Goal: Feedback & Contribution: Contribute content

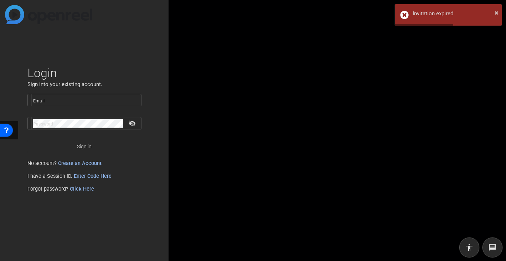
click at [80, 98] on input "Email" at bounding box center [84, 100] width 103 height 9
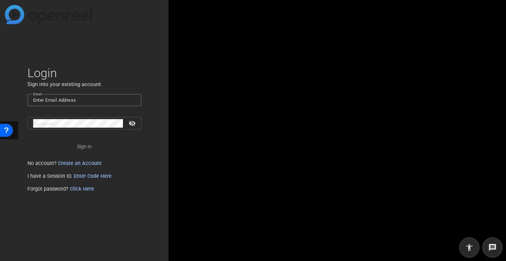
click at [52, 99] on input "Email" at bounding box center [84, 100] width 103 height 9
paste input "[EMAIL_ADDRESS][DOMAIN_NAME]"
type input "[EMAIL_ADDRESS][DOMAIN_NAME]"
click at [53, 122] on mat-label "Password" at bounding box center [43, 124] width 20 height 5
click at [82, 147] on span "Sign in" at bounding box center [84, 147] width 15 height 18
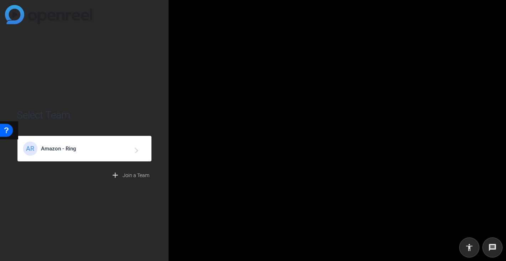
click at [66, 150] on span "Amazon - Ring" at bounding box center [85, 149] width 89 height 6
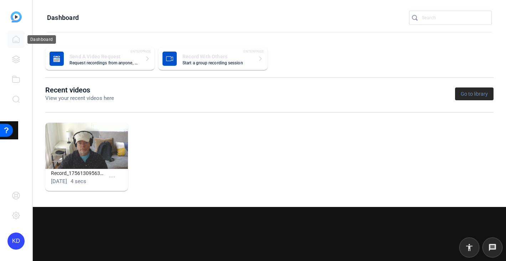
click at [15, 37] on icon at bounding box center [16, 39] width 6 height 7
click at [14, 59] on icon at bounding box center [16, 59] width 9 height 9
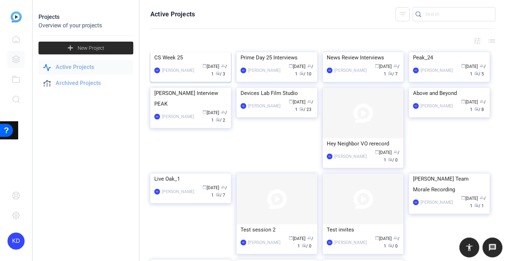
click at [172, 63] on div "CS Week 25" at bounding box center [190, 57] width 73 height 11
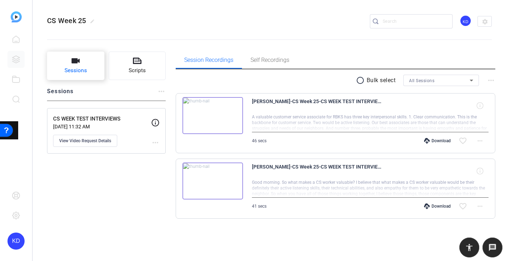
click at [77, 72] on span "Sessions" at bounding box center [75, 71] width 22 height 8
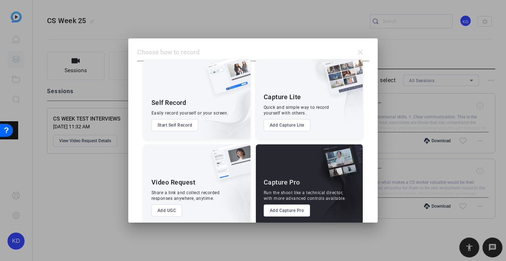
scroll to position [17, 0]
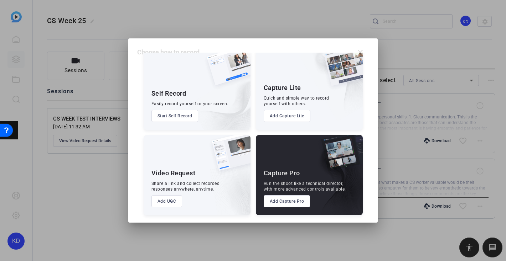
click at [167, 200] on button "Add UGC" at bounding box center [166, 201] width 31 height 12
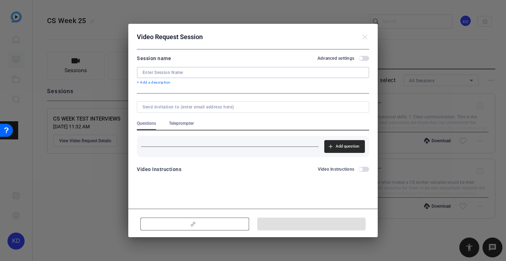
click at [194, 73] on input at bounding box center [252, 73] width 221 height 6
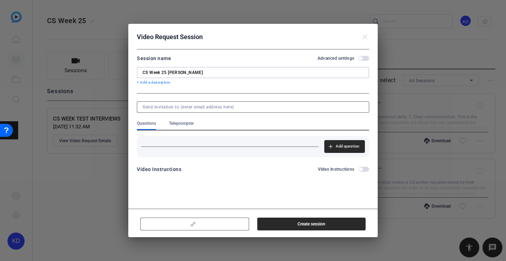
type input "CS Week 25 Rebecca Carr"
click at [189, 107] on input at bounding box center [251, 107] width 218 height 6
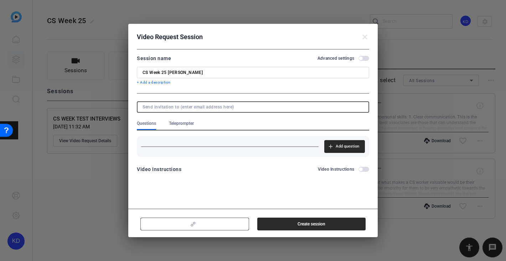
click at [188, 124] on span "Teleprompter" at bounding box center [181, 124] width 25 height 6
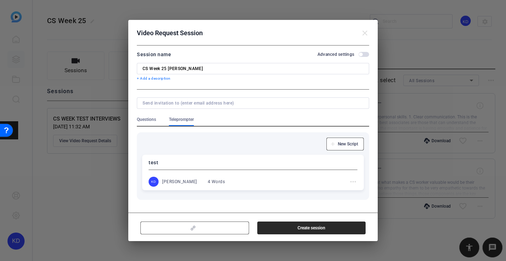
click at [97, 216] on div at bounding box center [253, 130] width 506 height 261
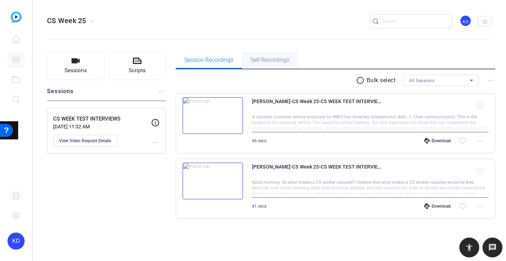
click at [275, 57] on span "Self Recordings" at bounding box center [269, 60] width 39 height 6
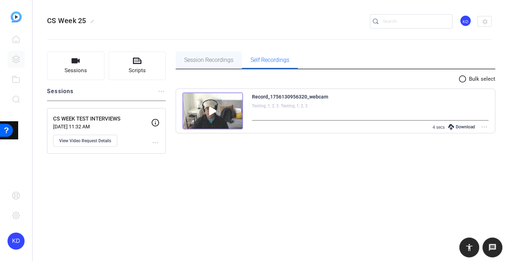
click at [213, 60] on span "Session Recordings" at bounding box center [208, 60] width 49 height 6
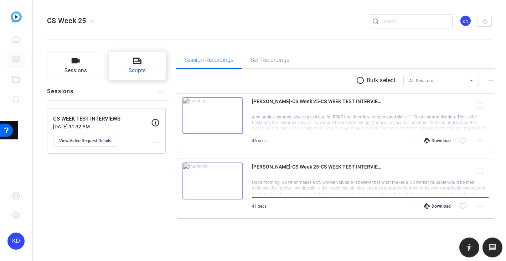
click at [140, 72] on span "Scripts" at bounding box center [137, 71] width 17 height 8
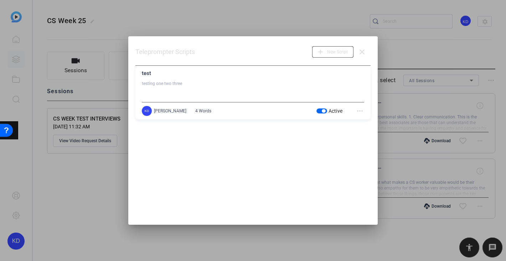
click at [359, 111] on mat-icon "more_horiz" at bounding box center [359, 111] width 9 height 9
click at [367, 132] on span "Delete" at bounding box center [375, 130] width 28 height 9
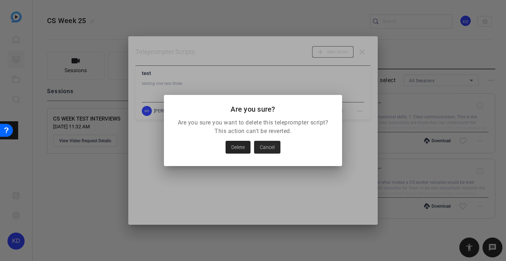
click at [236, 146] on span "Delete" at bounding box center [238, 147] width 14 height 9
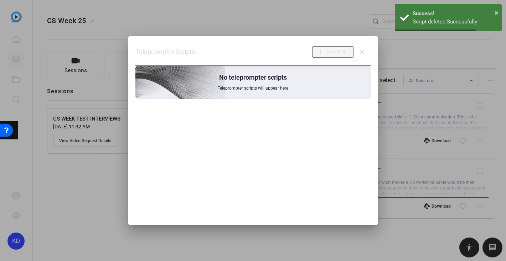
click at [340, 54] on span "New Script" at bounding box center [337, 52] width 21 height 14
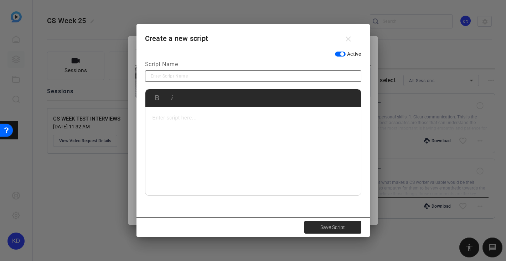
click at [197, 75] on input at bounding box center [253, 76] width 205 height 9
click at [349, 38] on mat-icon "close" at bounding box center [348, 39] width 9 height 9
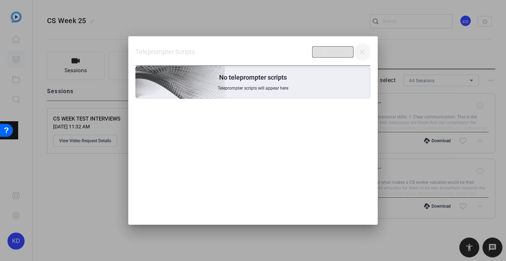
click at [362, 53] on mat-icon "close" at bounding box center [361, 52] width 9 height 9
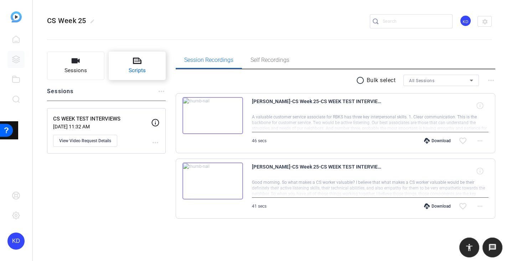
click at [142, 66] on button "Scripts" at bounding box center [137, 66] width 57 height 28
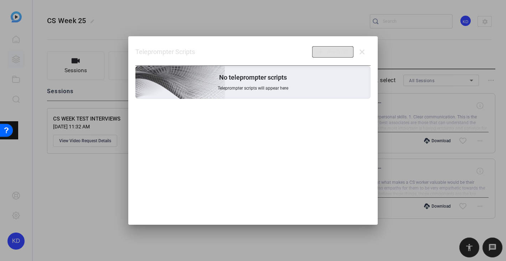
click at [279, 87] on span "Teleprompter scripts will appear here" at bounding box center [253, 88] width 71 height 6
click at [332, 49] on span "New Script" at bounding box center [337, 52] width 21 height 14
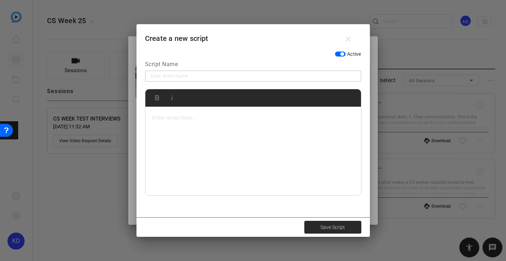
click at [185, 75] on input at bounding box center [253, 76] width 205 height 9
type input "DAY ONE: Rebecca Carr"
click at [161, 120] on p at bounding box center [252, 118] width 201 height 8
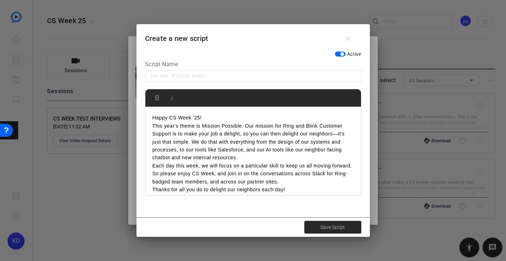
scroll to position [6, 0]
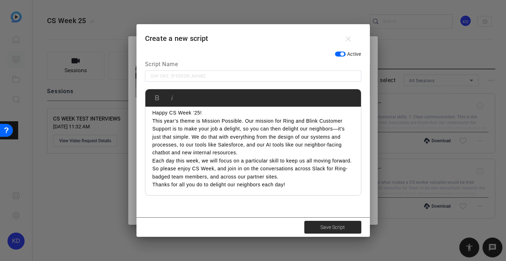
click at [229, 113] on p "Happy CS Week ‘25!" at bounding box center [252, 113] width 201 height 8
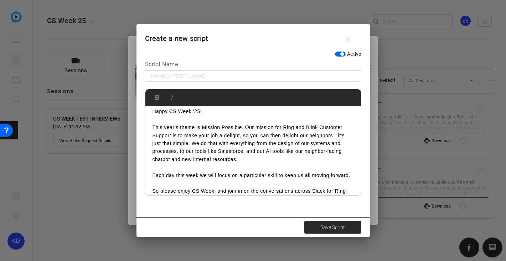
scroll to position [37, 0]
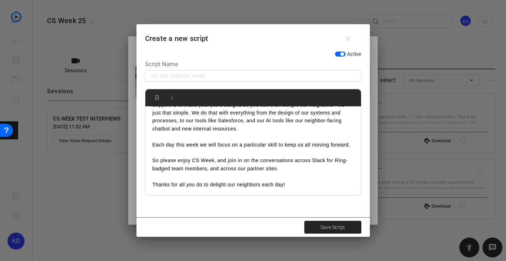
click at [340, 226] on span "Save Script" at bounding box center [332, 227] width 25 height 7
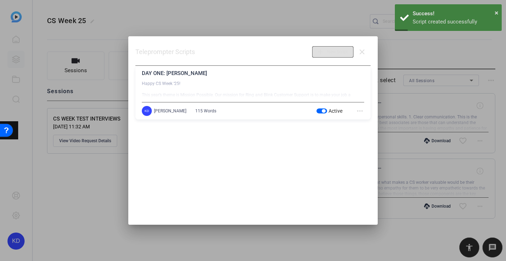
click at [336, 50] on span "New Script" at bounding box center [337, 52] width 21 height 14
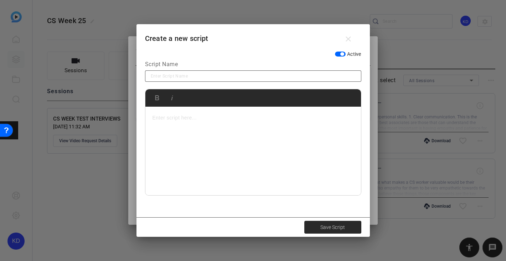
click at [191, 76] on input at bounding box center [253, 76] width 205 height 9
type input "DAY TWO: Helmut Cervantes"
click at [179, 117] on p at bounding box center [252, 118] width 201 height 8
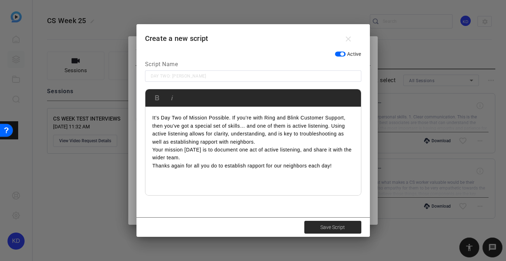
click at [272, 143] on p "It’s Day Two of Mission Possible. If you’re with Ring and Blink Customer Suppor…" at bounding box center [252, 130] width 201 height 32
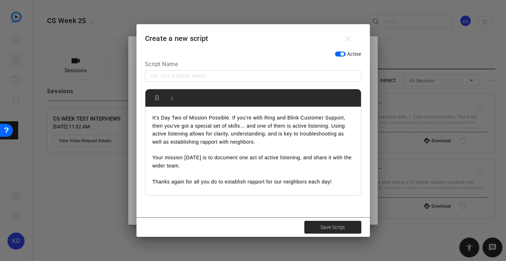
click at [330, 228] on span "Save Script" at bounding box center [332, 227] width 25 height 7
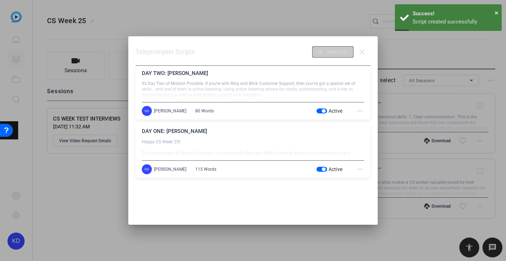
click at [342, 50] on span "New Script" at bounding box center [337, 52] width 21 height 14
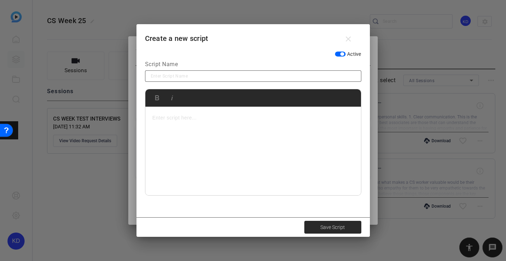
click at [193, 75] on input at bounding box center [253, 76] width 205 height 9
type input "DAY THREE: Tara Romano"
click at [171, 119] on p at bounding box center [252, 118] width 201 height 8
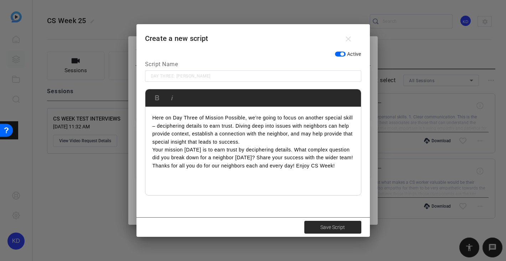
click at [251, 142] on p "Here on Day Three of Mission Possible, we’re going to focus on another special …" at bounding box center [252, 130] width 201 height 32
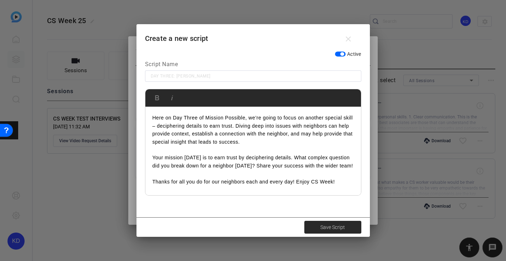
click at [334, 225] on span "Save Script" at bounding box center [332, 227] width 25 height 7
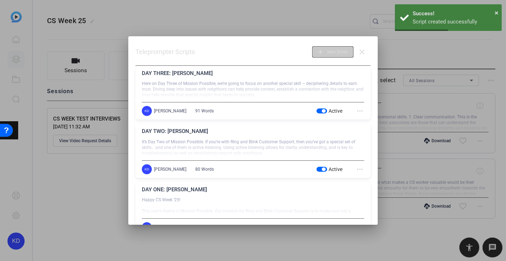
click at [333, 51] on span "New Script" at bounding box center [337, 52] width 21 height 14
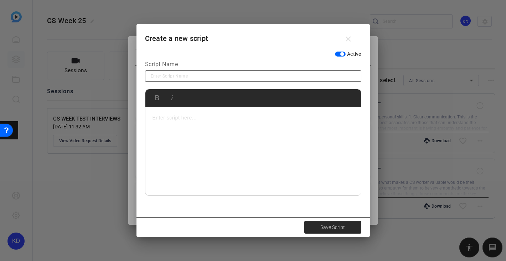
click at [209, 76] on input at bounding box center [253, 76] width 205 height 9
type input "DAY FOUR: Alex Carria"
click at [171, 117] on p at bounding box center [252, 118] width 201 height 8
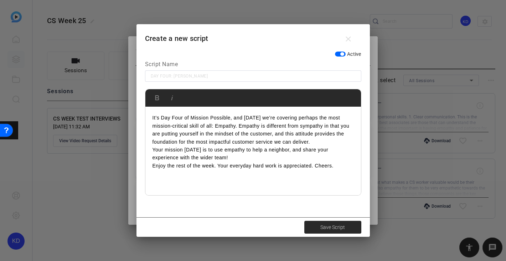
click at [217, 159] on p "Your mission today is to use empathy to help a neighbor, and share your experie…" at bounding box center [252, 154] width 201 height 16
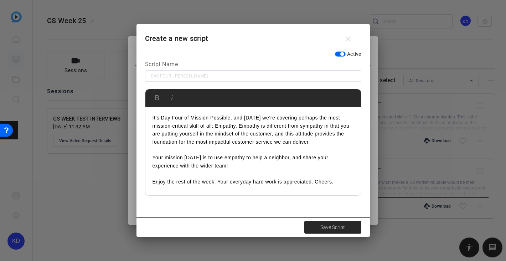
click at [337, 227] on span "Save Script" at bounding box center [332, 227] width 25 height 7
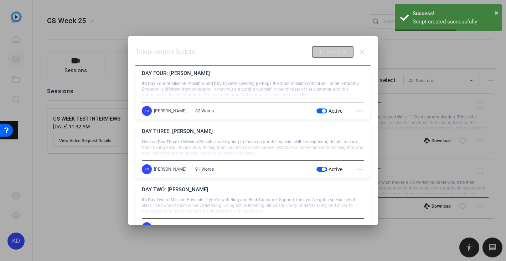
click at [327, 51] on span "New Script" at bounding box center [337, 52] width 21 height 14
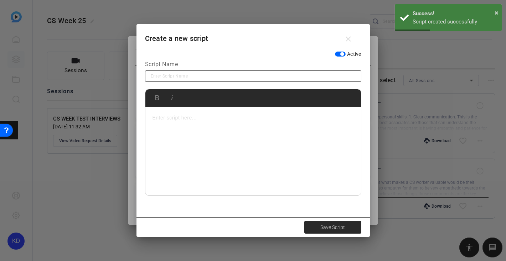
click at [216, 76] on input at bounding box center [253, 76] width 205 height 9
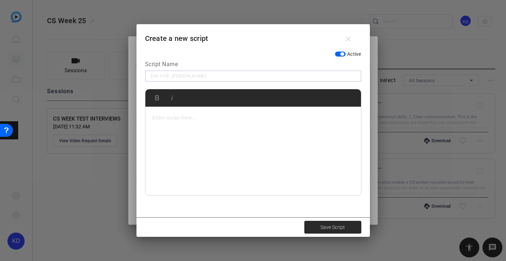
type input "DAY FIVE: Melanie Gibson"
click at [202, 122] on p at bounding box center [252, 118] width 201 height 8
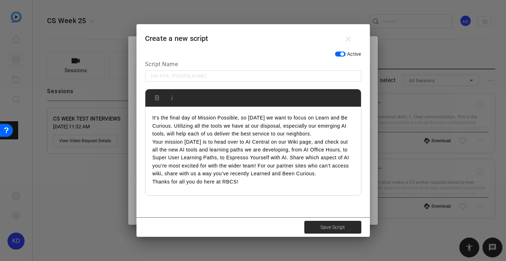
click at [253, 118] on p "It’s the final day of Mission Possible, so today we want to focus on Learn and …" at bounding box center [252, 126] width 201 height 24
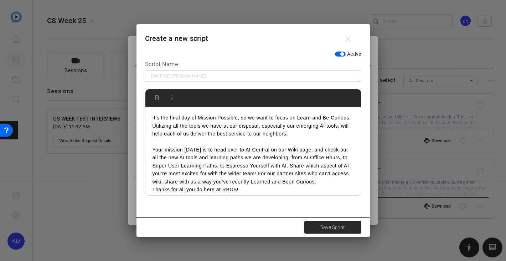
click at [258, 174] on p "Your mission today is to head over to AI Central on our Wiki page, and check ou…" at bounding box center [252, 166] width 201 height 40
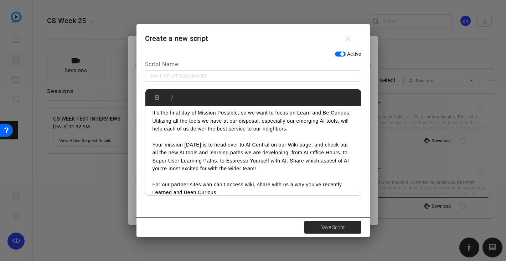
scroll to position [21, 0]
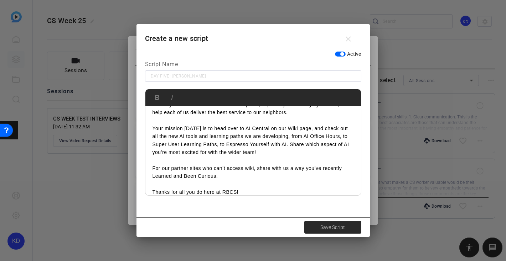
click at [337, 226] on span "Save Script" at bounding box center [332, 227] width 25 height 7
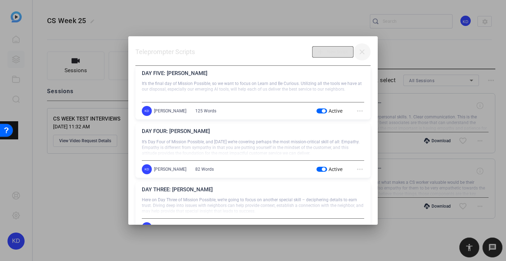
click at [357, 49] on mat-icon "close" at bounding box center [361, 52] width 9 height 9
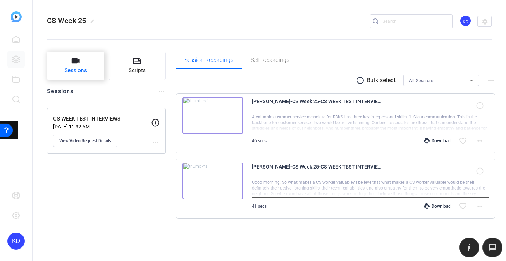
click at [74, 69] on span "Sessions" at bounding box center [75, 71] width 22 height 8
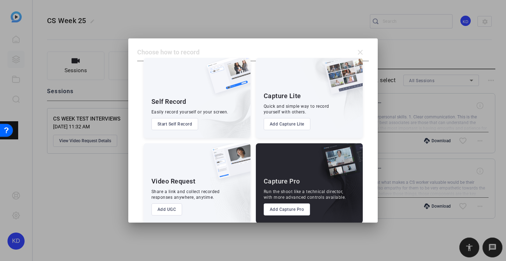
scroll to position [17, 0]
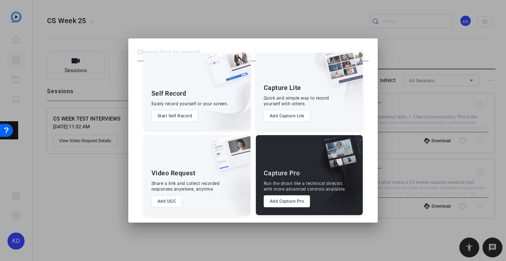
click at [168, 200] on button "Add UGC" at bounding box center [166, 201] width 31 height 12
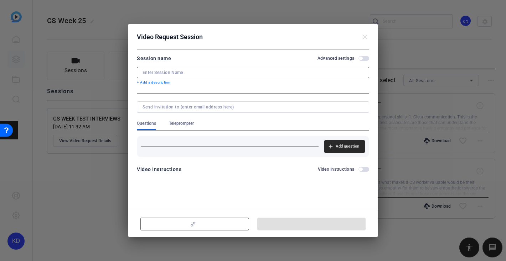
click at [200, 69] on div at bounding box center [252, 72] width 221 height 11
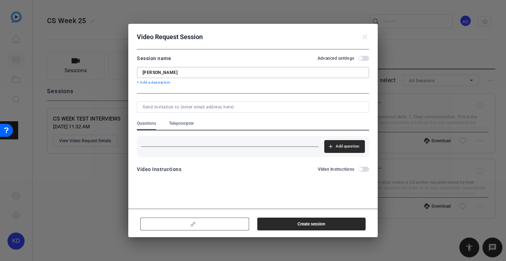
type input "Rebecca Carr"
click at [183, 125] on span "Teleprompter" at bounding box center [181, 124] width 25 height 6
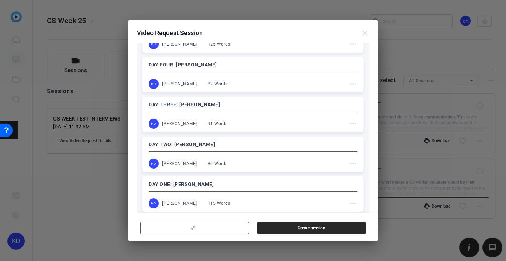
scroll to position [181, 0]
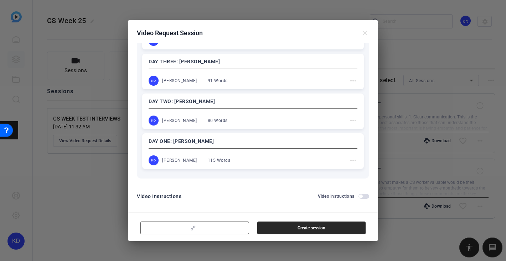
click at [349, 160] on mat-icon "more_horiz" at bounding box center [353, 160] width 9 height 9
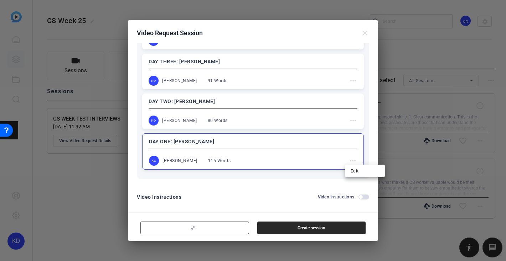
click at [306, 152] on div at bounding box center [253, 130] width 506 height 261
click at [247, 143] on p "DAY ONE: Rebecca Carr" at bounding box center [253, 141] width 208 height 9
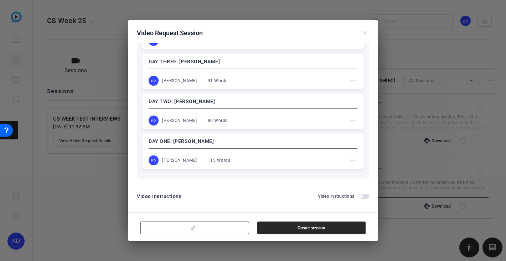
click at [248, 143] on p "DAY ONE: Rebecca Carr" at bounding box center [252, 141] width 209 height 9
click at [358, 195] on span "button" at bounding box center [363, 196] width 11 height 5
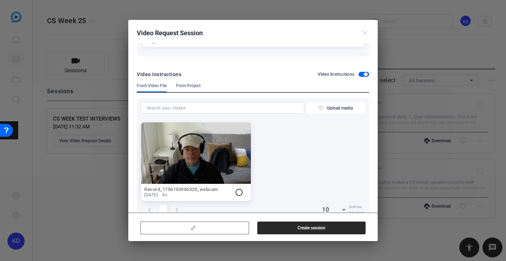
scroll to position [264, 0]
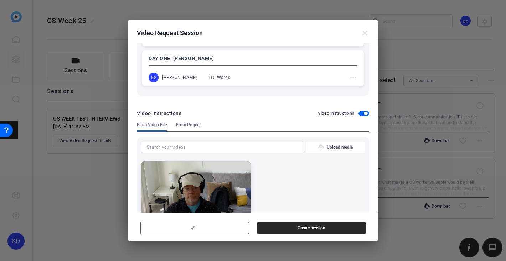
click at [364, 113] on span "button" at bounding box center [366, 114] width 4 height 4
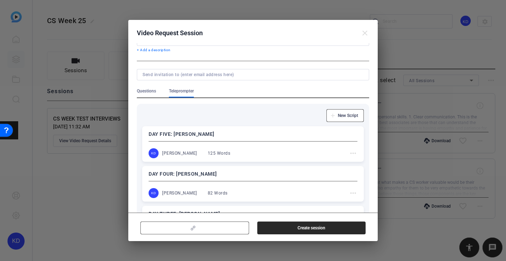
scroll to position [0, 0]
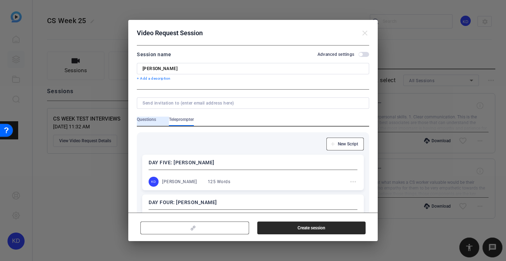
click at [144, 118] on span "Questions" at bounding box center [146, 120] width 19 height 6
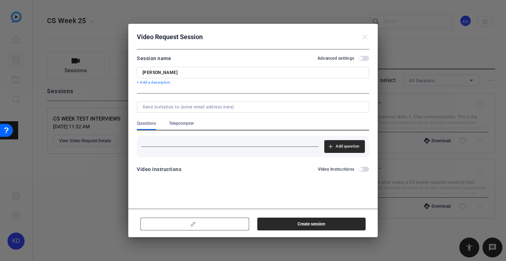
click at [161, 82] on p "+ Add a description" at bounding box center [253, 83] width 232 height 6
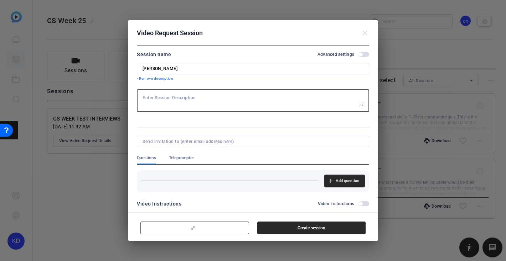
click at [208, 99] on textarea at bounding box center [252, 100] width 221 height 11
type textarea "A"
type textarea "CS Week 25 self record"
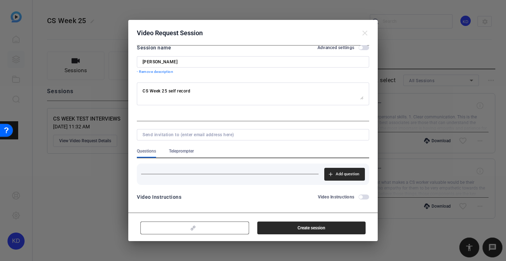
scroll to position [7, 0]
click at [184, 152] on span "Teleprompter" at bounding box center [181, 151] width 25 height 6
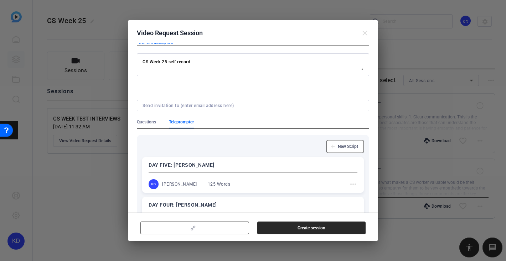
scroll to position [66, 0]
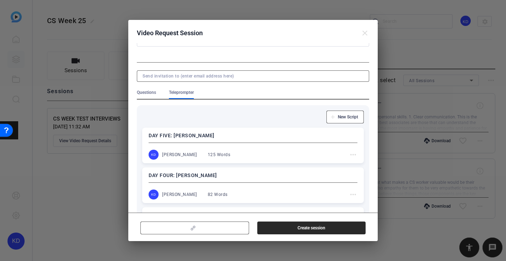
click at [230, 77] on input at bounding box center [251, 76] width 218 height 6
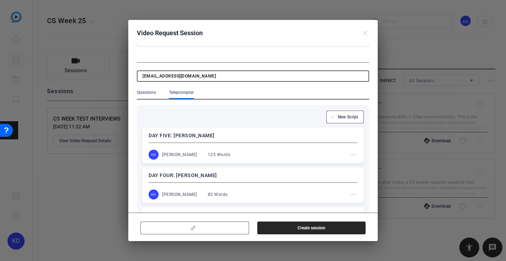
type input "kdirkav@amazon.com"
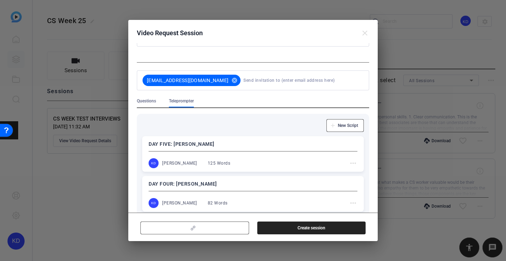
click at [320, 226] on span "Create session" at bounding box center [311, 228] width 28 height 6
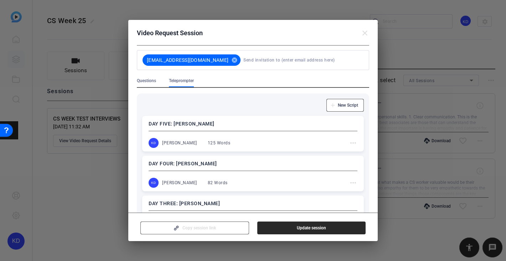
scroll to position [0, 0]
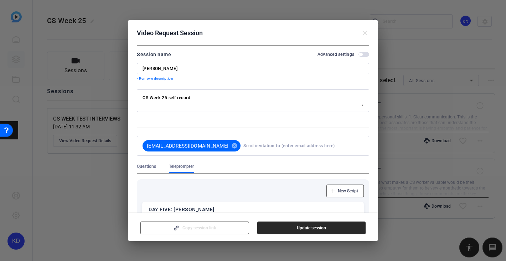
click at [365, 32] on mat-icon "close" at bounding box center [364, 33] width 9 height 9
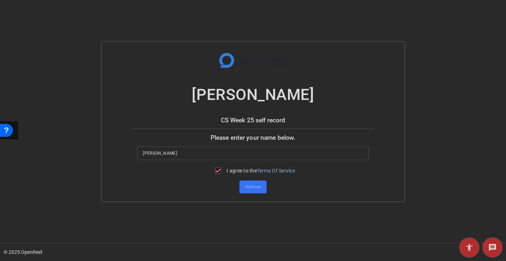
click at [254, 186] on span "Continue" at bounding box center [253, 187] width 16 height 11
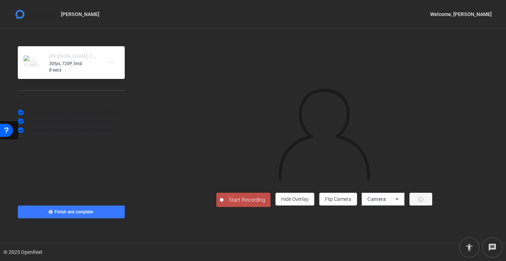
click at [425, 203] on icon at bounding box center [421, 199] width 8 height 7
click at [469, 224] on div at bounding box center [253, 130] width 506 height 261
click at [395, 204] on div "Camera" at bounding box center [381, 199] width 28 height 9
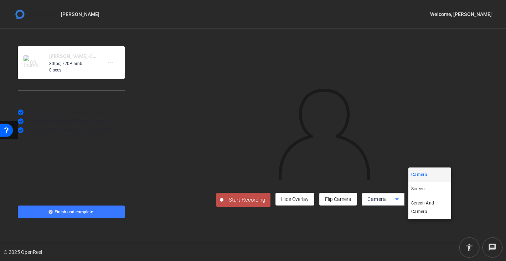
click at [435, 224] on div at bounding box center [253, 130] width 506 height 261
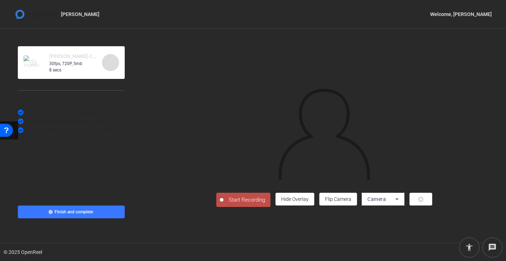
click at [109, 64] on mat-icon "more_horiz" at bounding box center [110, 62] width 9 height 9
click at [109, 63] on div at bounding box center [253, 130] width 506 height 261
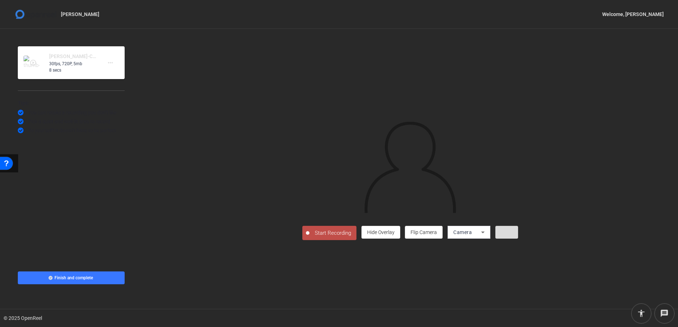
click at [505, 236] on icon at bounding box center [506, 232] width 6 height 6
click at [505, 261] on div at bounding box center [339, 163] width 678 height 327
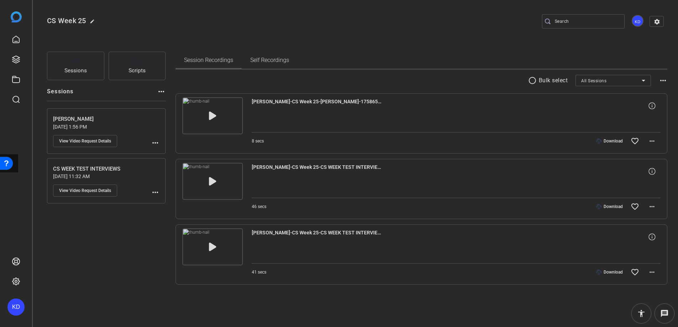
click at [99, 139] on span "View Video Request Details" at bounding box center [85, 141] width 52 height 6
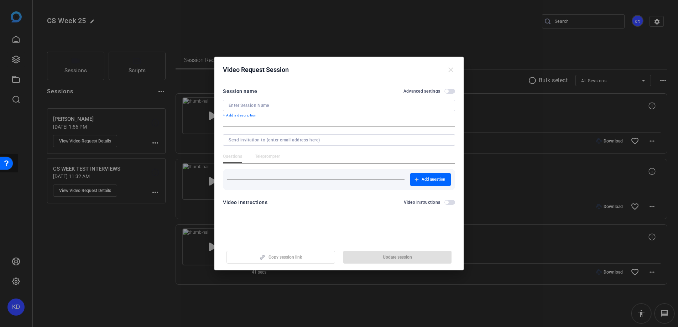
type input "[PERSON_NAME]"
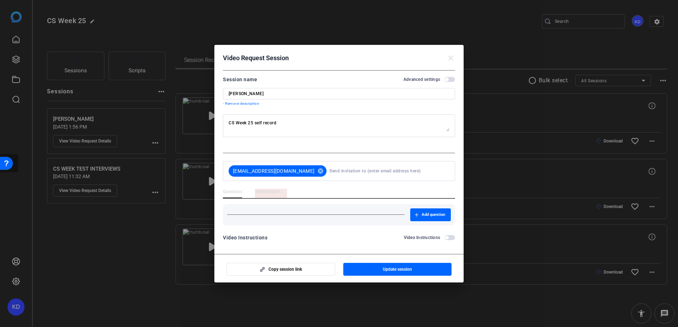
click at [270, 189] on span "Teleprompter" at bounding box center [267, 192] width 25 height 6
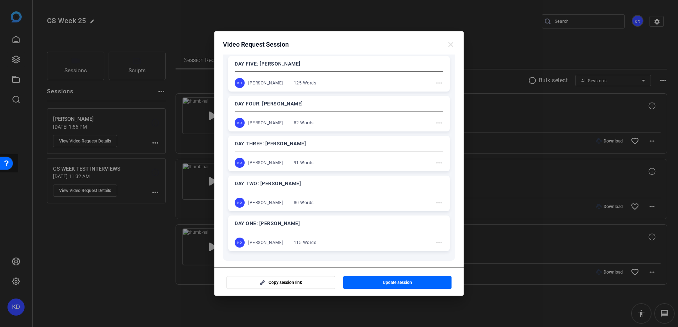
scroll to position [185, 0]
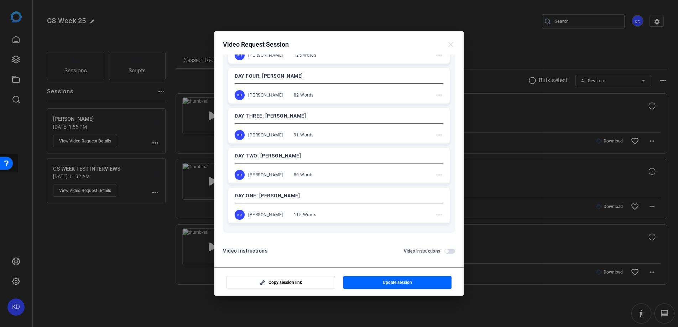
click at [435, 213] on mat-icon "more_horiz" at bounding box center [439, 214] width 9 height 9
click at [400, 212] on div at bounding box center [339, 163] width 678 height 327
click at [376, 197] on p "DAY ONE: Rebecca Carr" at bounding box center [339, 196] width 208 height 9
click at [376, 197] on p "DAY ONE: Rebecca Carr" at bounding box center [339, 195] width 209 height 9
click at [376, 197] on p "DAY ONE: Rebecca Carr" at bounding box center [339, 196] width 208 height 9
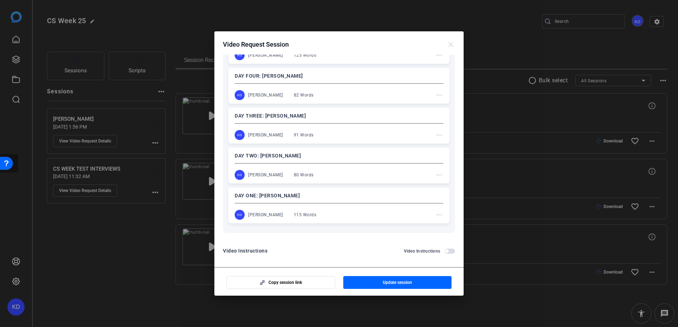
click at [376, 197] on p "DAY ONE: Rebecca Carr" at bounding box center [339, 195] width 209 height 9
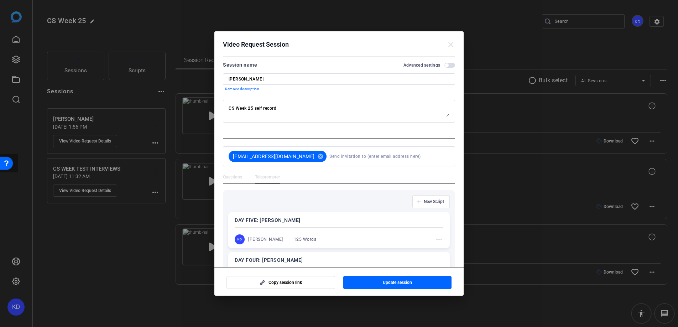
scroll to position [0, 0]
click at [448, 64] on span "button" at bounding box center [449, 66] width 11 height 5
click at [230, 177] on span "Questions" at bounding box center [232, 178] width 19 height 6
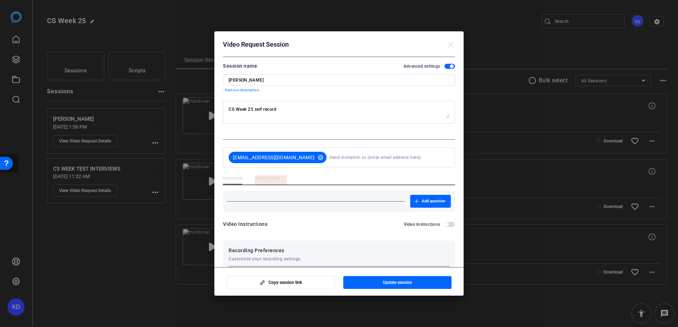
click at [274, 177] on span "Teleprompter" at bounding box center [267, 178] width 25 height 6
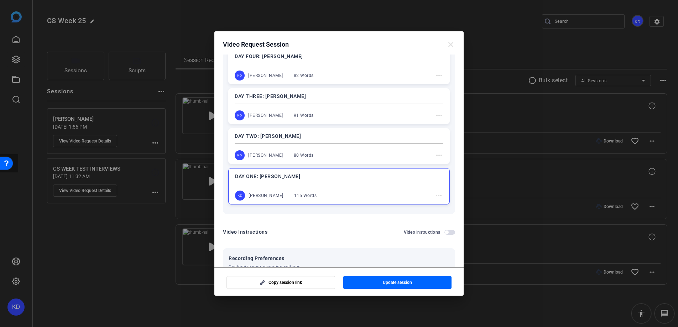
scroll to position [212, 0]
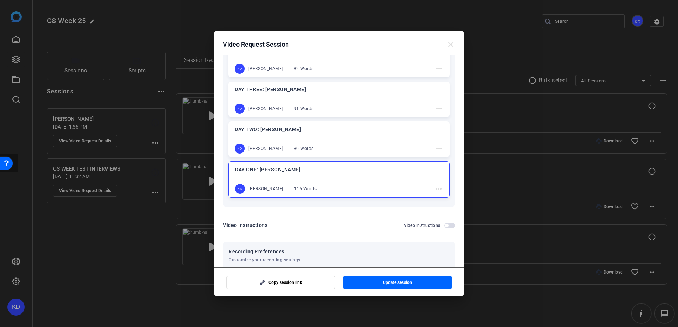
click at [388, 181] on div "DAY ONE: Rebecca Carr KD Kirk Davis 115 Words more_horiz" at bounding box center [338, 179] width 221 height 36
click at [344, 172] on p "DAY ONE: Rebecca Carr" at bounding box center [339, 169] width 209 height 9
click at [344, 172] on p "DAY ONE: Rebecca Carr" at bounding box center [339, 169] width 208 height 9
click at [344, 172] on p "DAY ONE: Rebecca Carr" at bounding box center [339, 169] width 209 height 9
click at [344, 172] on p "DAY ONE: Rebecca Carr" at bounding box center [339, 169] width 208 height 9
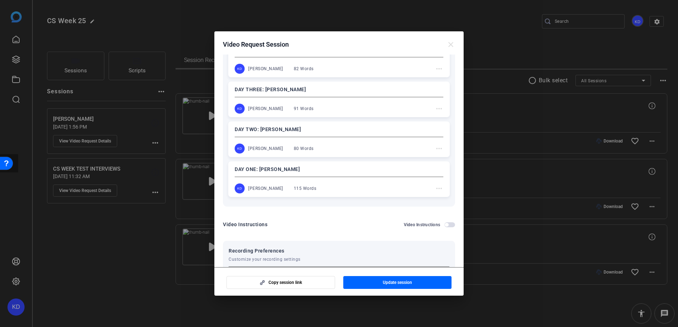
click at [344, 172] on p "DAY ONE: Rebecca Carr" at bounding box center [339, 169] width 209 height 9
click at [398, 282] on span "Update session" at bounding box center [397, 283] width 29 height 6
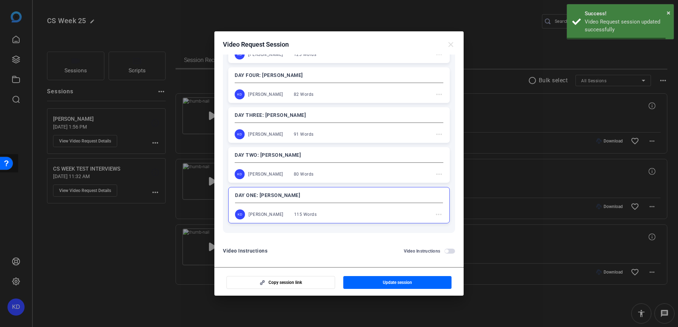
scroll to position [186, 0]
click at [287, 282] on span "Copy session link" at bounding box center [284, 283] width 33 height 6
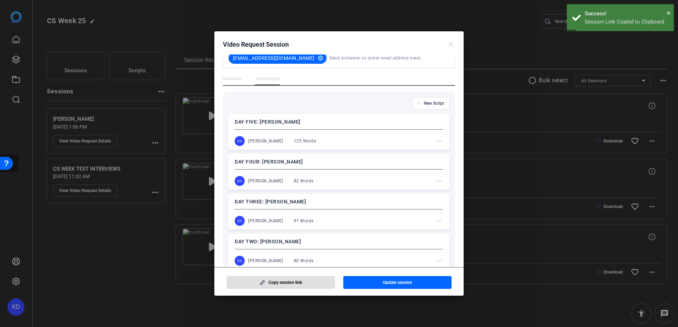
scroll to position [0, 0]
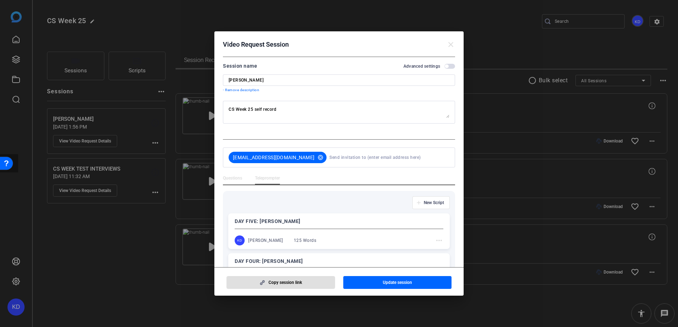
drag, startPoint x: 187, startPoint y: 27, endPoint x: 192, endPoint y: 16, distance: 11.8
click at [188, 26] on div at bounding box center [339, 163] width 678 height 327
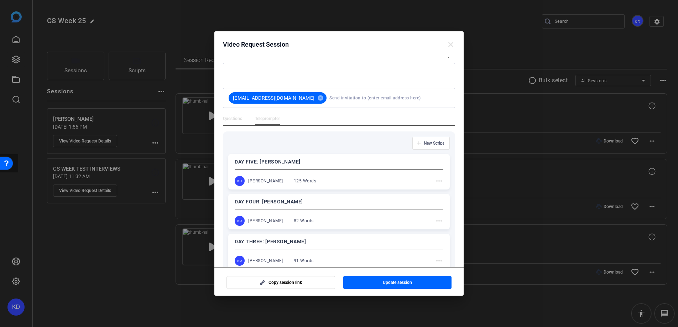
scroll to position [186, 0]
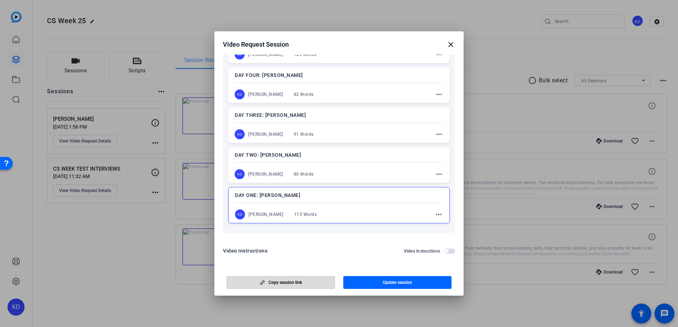
click at [290, 281] on span "Copy session link" at bounding box center [284, 283] width 33 height 6
click at [451, 43] on mat-icon "close" at bounding box center [451, 44] width 9 height 9
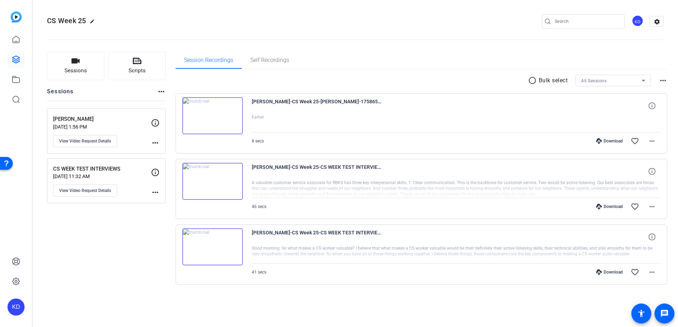
click at [328, 50] on div "Sessions Scripts Sessions more_horiz Rebecca Carr Sep 23, 2025 @ 1:56 PM View V…" at bounding box center [355, 179] width 645 height 273
click at [69, 64] on button "Sessions" at bounding box center [75, 66] width 57 height 28
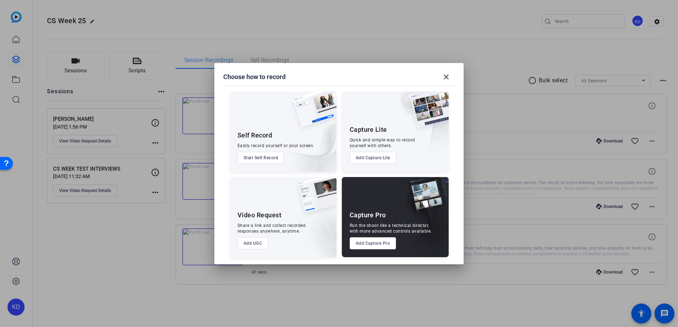
click at [253, 240] on button "Add UGC" at bounding box center [252, 243] width 31 height 12
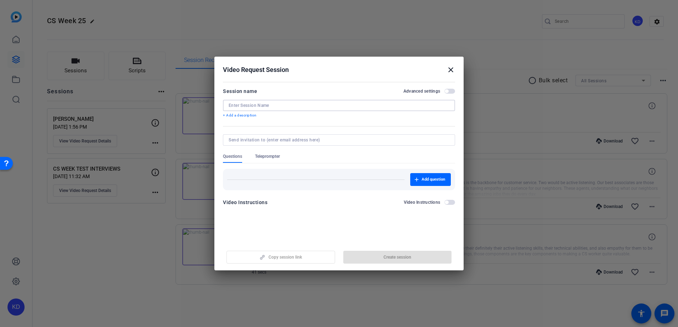
click at [285, 104] on input at bounding box center [339, 106] width 221 height 6
type input "[PERSON_NAME]"
click at [280, 156] on span "Teleprompter" at bounding box center [267, 156] width 25 height 6
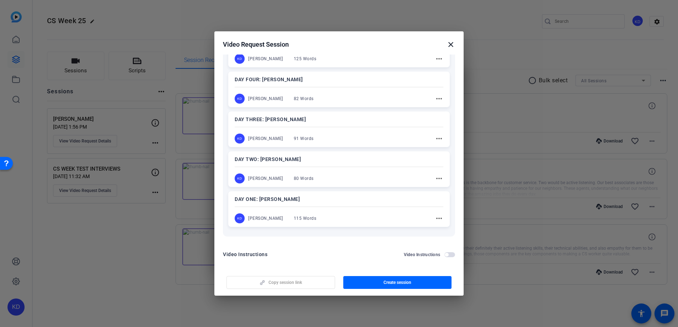
scroll to position [138, 0]
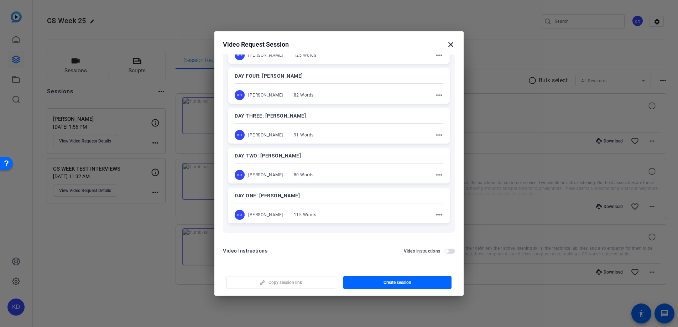
click at [338, 156] on p "DAY TWO: Helmut Cervantes" at bounding box center [339, 155] width 209 height 9
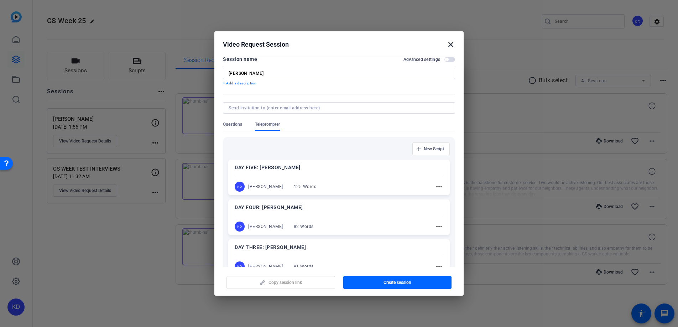
scroll to position [8, 0]
click at [445, 58] on span "button" at bounding box center [447, 58] width 4 height 4
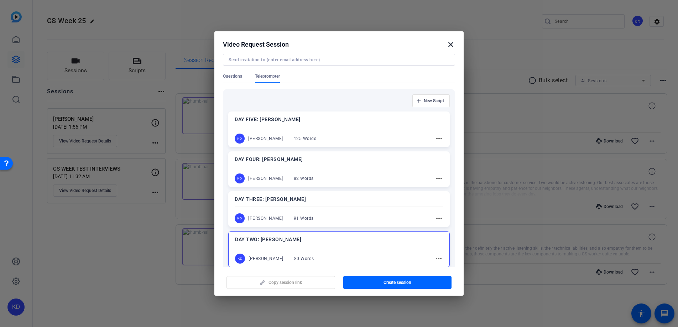
scroll to position [114, 0]
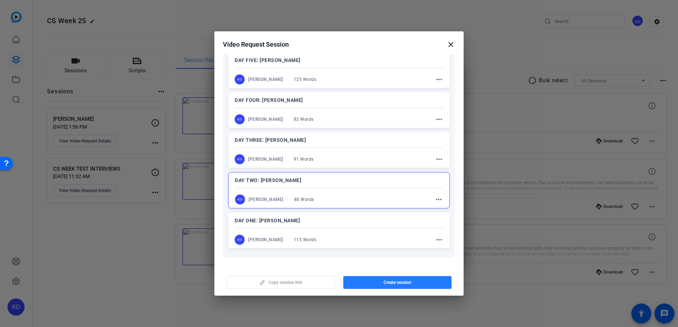
click at [393, 282] on span "Create session" at bounding box center [397, 283] width 28 height 6
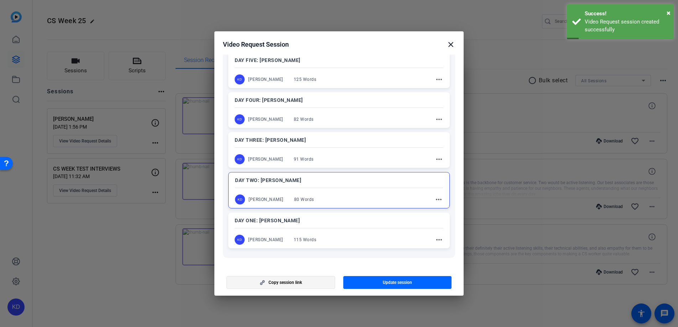
click at [284, 281] on span "Copy session link" at bounding box center [284, 283] width 33 height 6
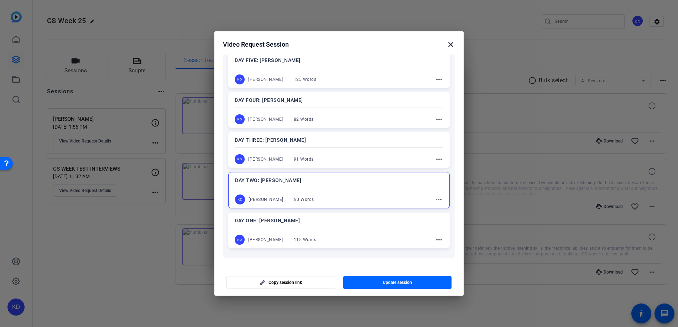
click at [451, 44] on mat-icon "close" at bounding box center [451, 44] width 9 height 9
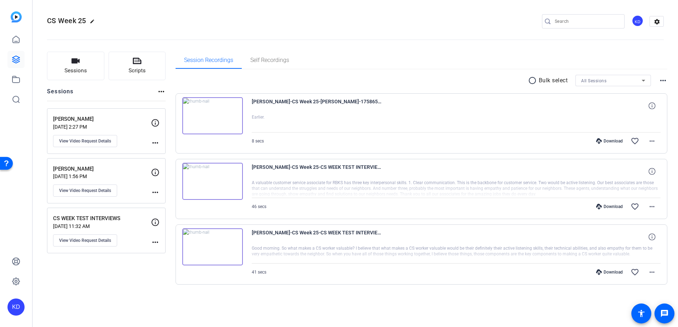
click at [327, 41] on openreel-divider-bar at bounding box center [355, 38] width 617 height 22
click at [73, 70] on span "Sessions" at bounding box center [75, 71] width 22 height 8
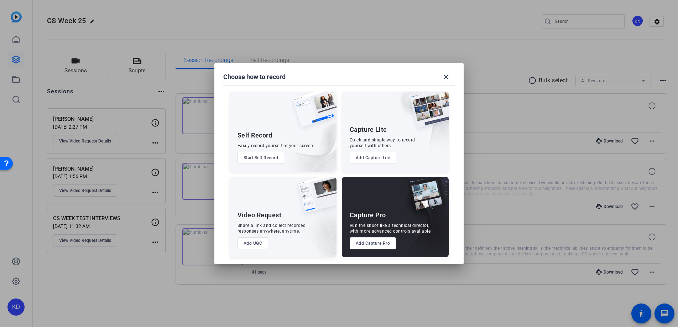
click at [252, 242] on button "Add UGC" at bounding box center [252, 243] width 31 height 12
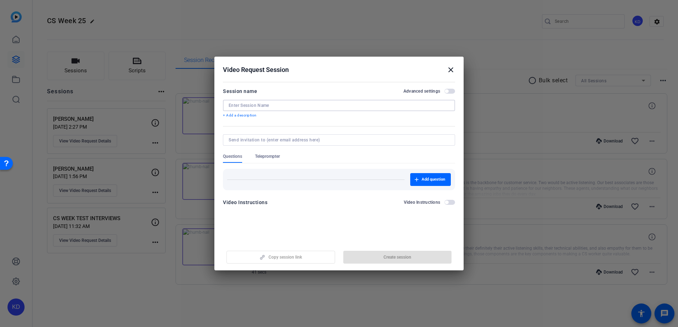
click at [286, 104] on input at bounding box center [339, 106] width 221 height 6
type input "Alex Carria"
click at [272, 153] on span "Teleprompter" at bounding box center [267, 156] width 25 height 6
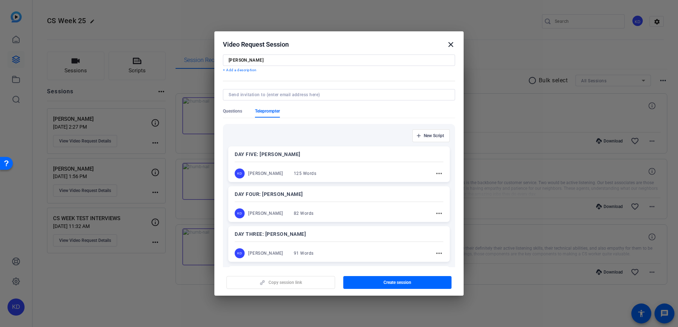
scroll to position [53, 0]
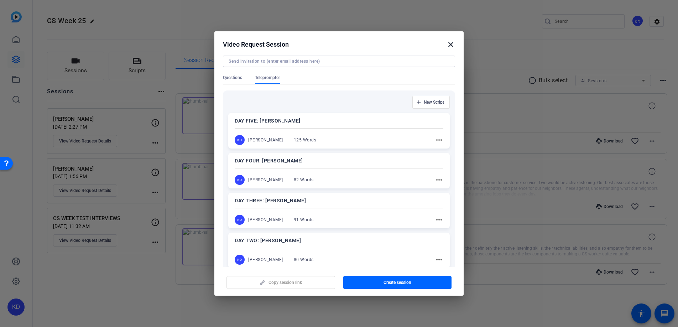
click at [341, 162] on p "DAY FOUR: Alex Carria" at bounding box center [339, 160] width 209 height 9
click at [401, 280] on span "Create session" at bounding box center [397, 283] width 28 height 6
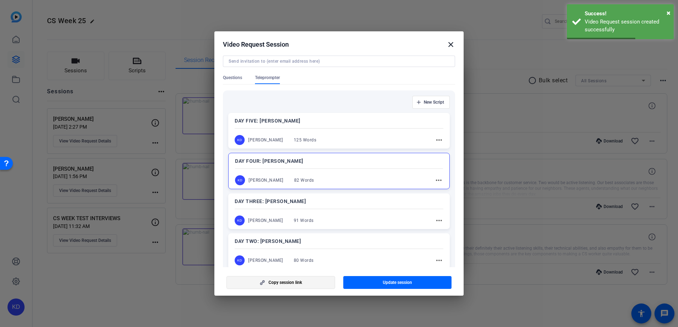
click at [300, 282] on span "Copy session link" at bounding box center [284, 283] width 33 height 6
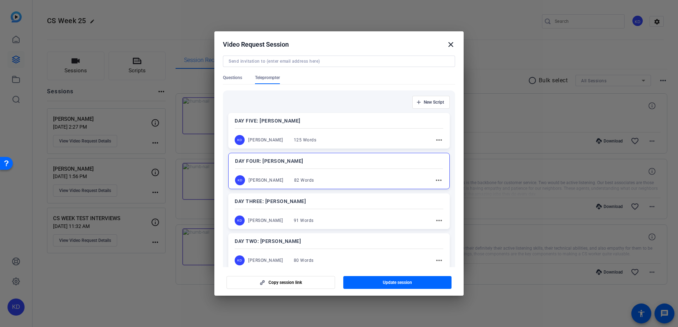
click at [451, 43] on mat-icon "close" at bounding box center [451, 44] width 9 height 9
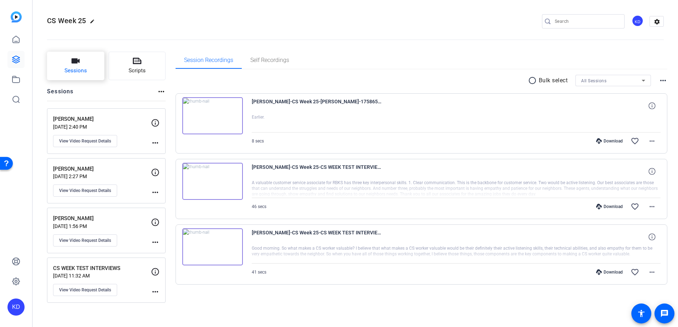
click at [75, 67] on span "Sessions" at bounding box center [75, 71] width 22 height 8
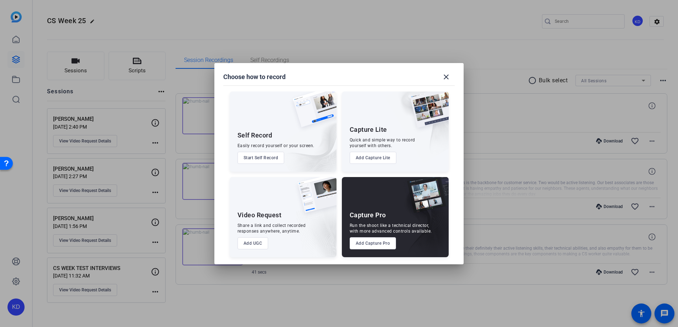
click at [249, 243] on button "Add UGC" at bounding box center [252, 243] width 31 height 12
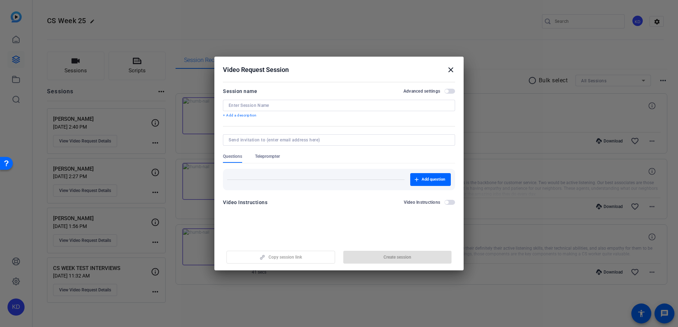
click at [286, 106] on input at bounding box center [339, 106] width 221 height 6
type input "Tara Romano"
click at [272, 157] on span "Teleprompter" at bounding box center [267, 156] width 25 height 6
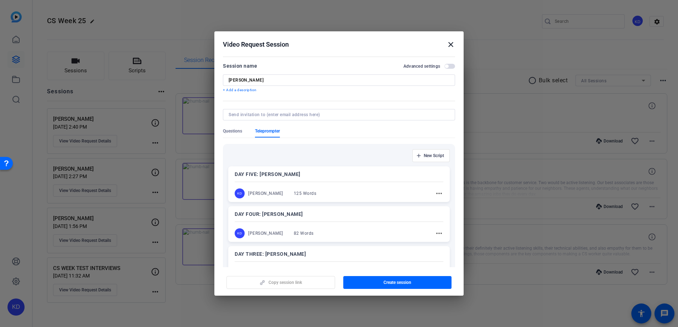
scroll to position [120, 0]
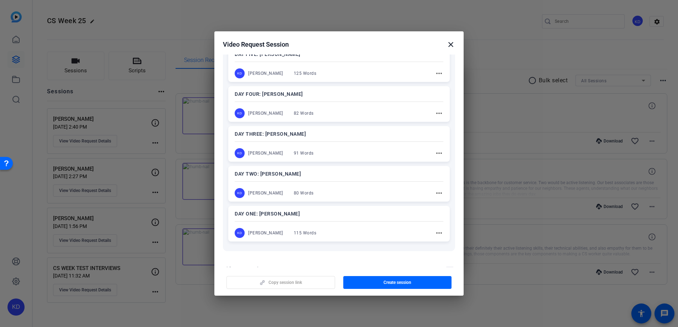
click at [335, 141] on div at bounding box center [339, 141] width 209 height 2
click at [393, 278] on span "button" at bounding box center [397, 282] width 109 height 17
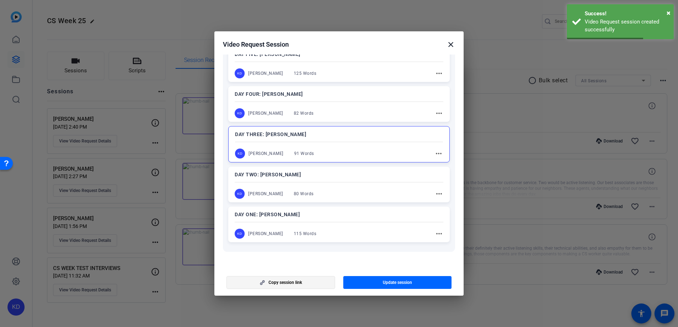
click at [284, 282] on span "Copy session link" at bounding box center [284, 283] width 33 height 6
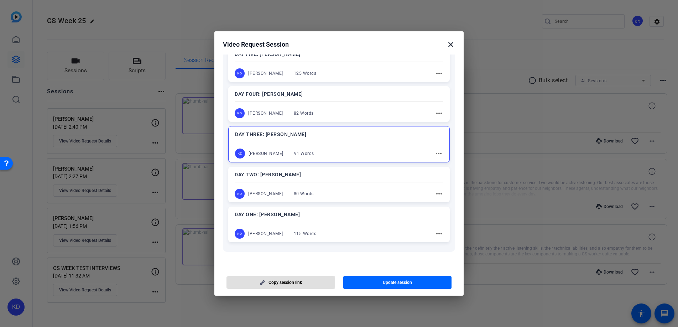
click at [452, 43] on mat-icon "close" at bounding box center [451, 44] width 9 height 9
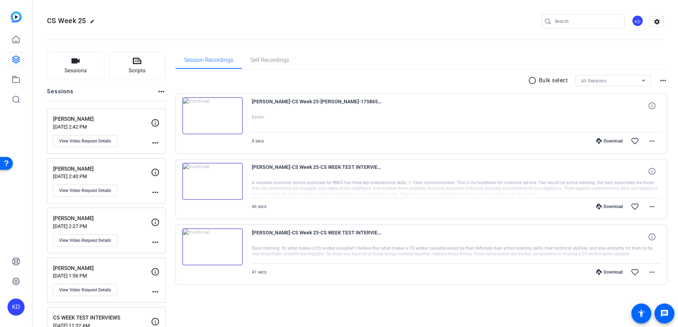
scroll to position [34, 0]
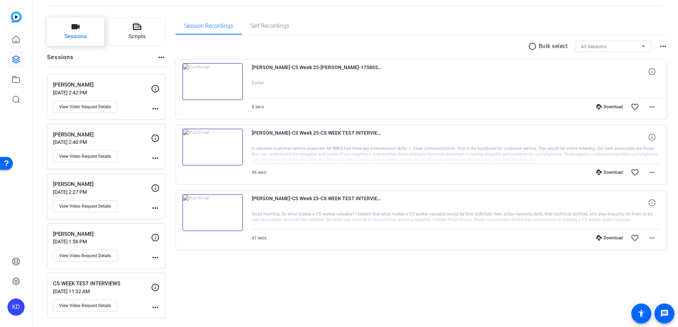
click at [79, 32] on span "Sessions" at bounding box center [75, 36] width 22 height 8
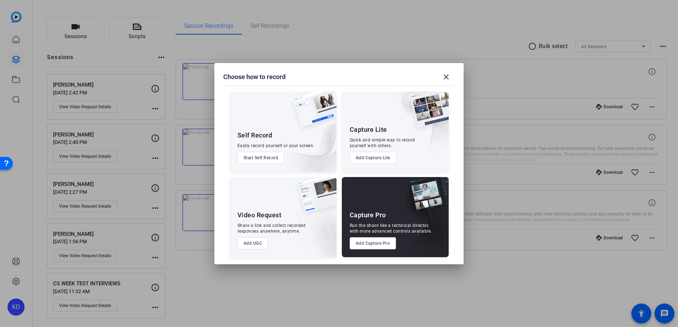
click at [258, 241] on button "Add UGC" at bounding box center [252, 243] width 31 height 12
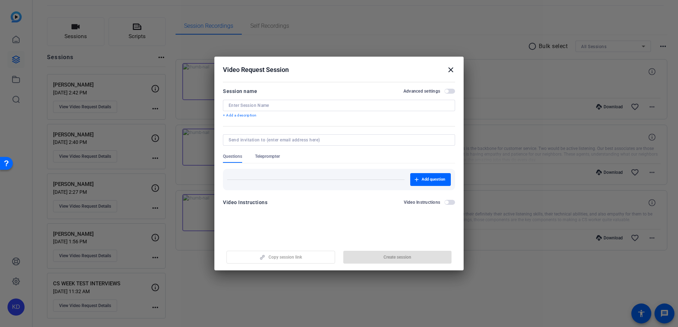
click at [275, 102] on div at bounding box center [339, 105] width 221 height 11
type input "Melanie Gibson"
click at [265, 156] on span "Teleprompter" at bounding box center [267, 156] width 25 height 6
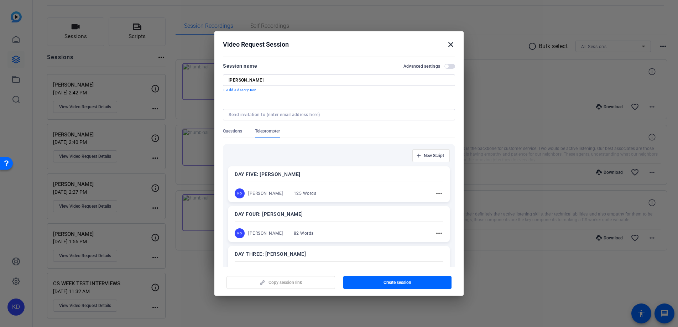
click at [338, 173] on p "DAY FIVE: Melanie Gibson" at bounding box center [339, 174] width 209 height 9
click at [392, 281] on span "Create session" at bounding box center [397, 283] width 28 height 6
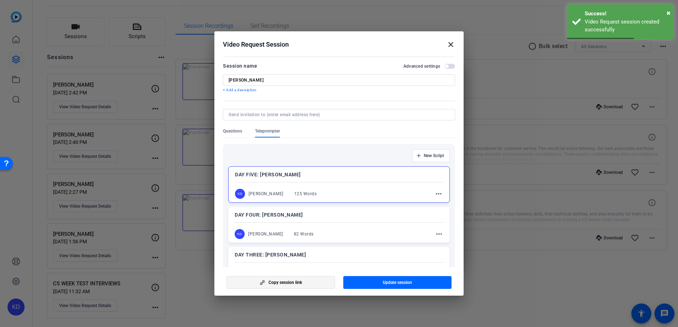
click at [288, 284] on span "Copy session link" at bounding box center [284, 283] width 33 height 6
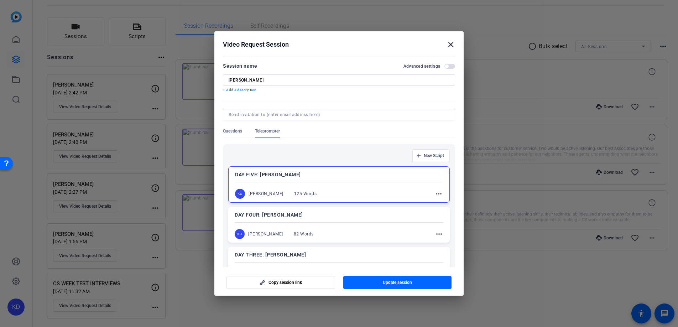
click at [453, 43] on mat-icon "close" at bounding box center [451, 44] width 9 height 9
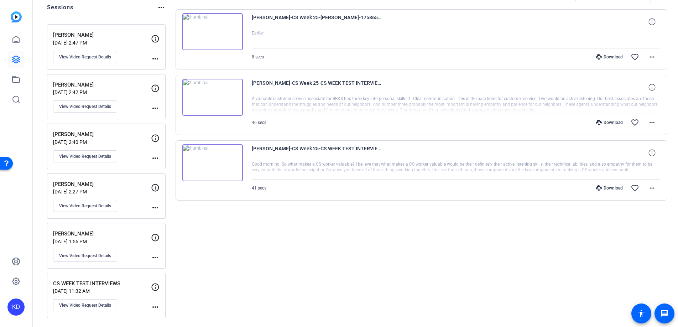
scroll to position [0, 0]
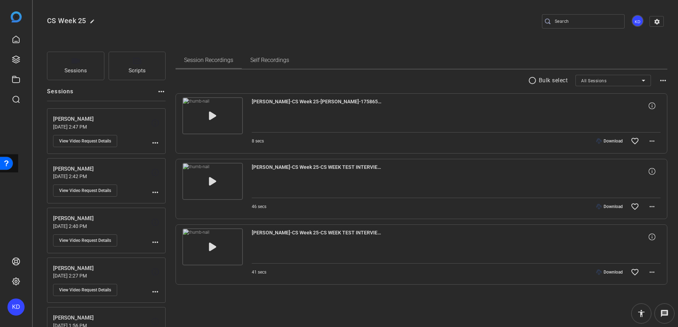
click at [137, 23] on div "CS Week 25 edit KD settings" at bounding box center [355, 21] width 617 height 11
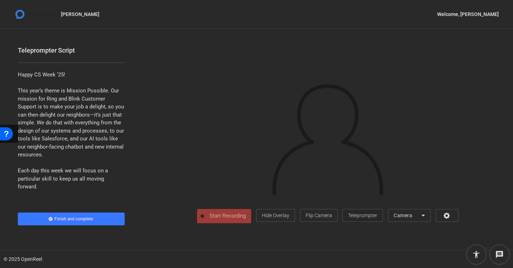
click at [377, 219] on span "Teleprompter" at bounding box center [362, 216] width 29 height 6
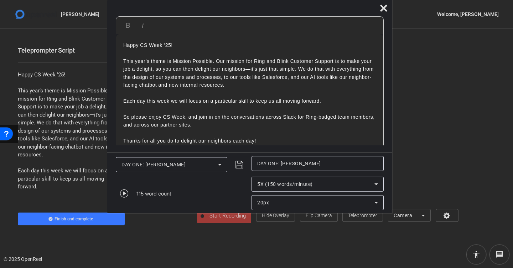
drag, startPoint x: 395, startPoint y: 211, endPoint x: 388, endPoint y: 196, distance: 16.4
click at [388, 196] on mat-dialog-actions "DAY ONE: Rebecca Carr DAY ONE: Rebecca Carr 115 word count 5X (150 words/minute…" at bounding box center [249, 183] width 285 height 61
click at [381, 6] on icon at bounding box center [383, 8] width 7 height 7
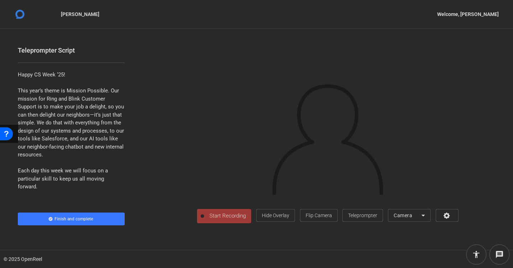
click at [204, 220] on span "Start Recording" at bounding box center [227, 216] width 47 height 8
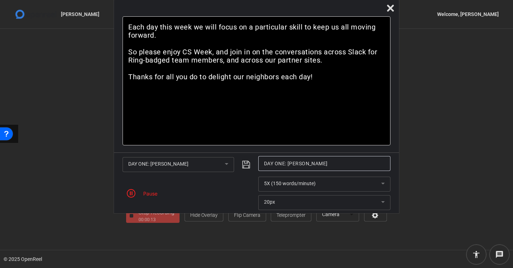
click at [293, 181] on mat-form-field "5X (150 words/minute)" at bounding box center [324, 184] width 132 height 15
click at [381, 181] on mat-form-field "5X (150 words/minute)" at bounding box center [324, 184] width 132 height 15
click at [382, 183] on mat-form-field "5X (150 words/minute)" at bounding box center [324, 184] width 132 height 15
click at [381, 182] on mat-form-field "5X (150 words/minute)" at bounding box center [324, 184] width 132 height 15
click at [330, 164] on input "DAY ONE: Rebecca Carr" at bounding box center [324, 164] width 121 height 9
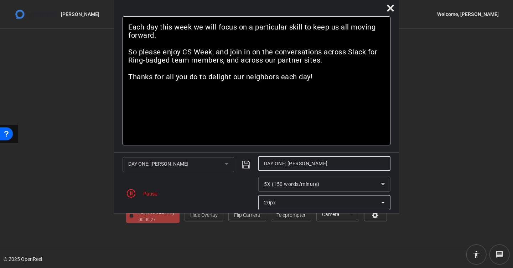
click at [382, 184] on icon at bounding box center [383, 185] width 4 height 2
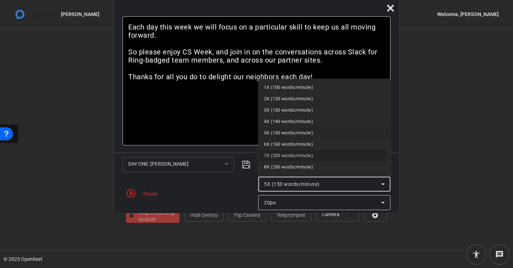
click at [308, 155] on span "7X (200 words/minute)" at bounding box center [288, 156] width 49 height 9
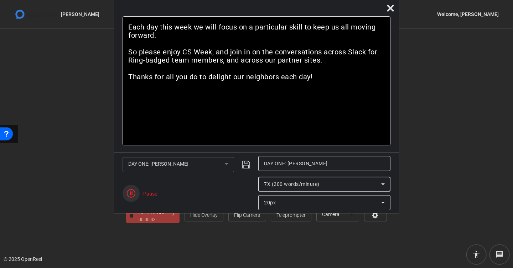
click at [130, 193] on icon "button" at bounding box center [131, 193] width 9 height 9
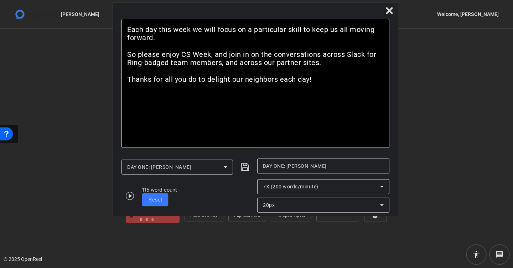
click at [150, 196] on span "Reset" at bounding box center [155, 200] width 14 height 8
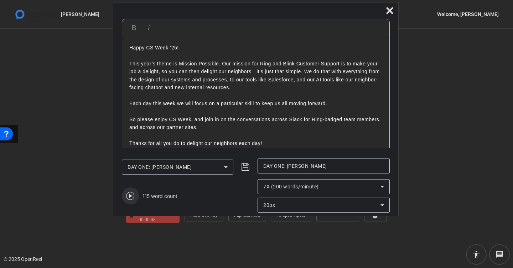
click at [130, 195] on icon "button" at bounding box center [130, 196] width 8 height 8
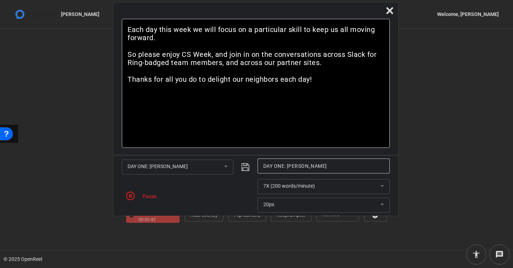
click at [224, 168] on mat-form-field "DAY ONE: Rebecca Carr" at bounding box center [177, 167] width 111 height 15
click at [225, 165] on mat-form-field "DAY ONE: Rebecca Carr" at bounding box center [177, 167] width 111 height 15
click at [224, 165] on mat-form-field "DAY ONE: Rebecca Carr" at bounding box center [177, 167] width 111 height 15
click at [388, 8] on icon at bounding box center [389, 10] width 7 height 7
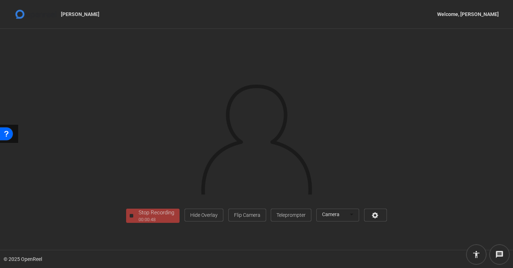
scroll to position [11, 0]
click at [139, 223] on div "00:00:50" at bounding box center [157, 220] width 36 height 6
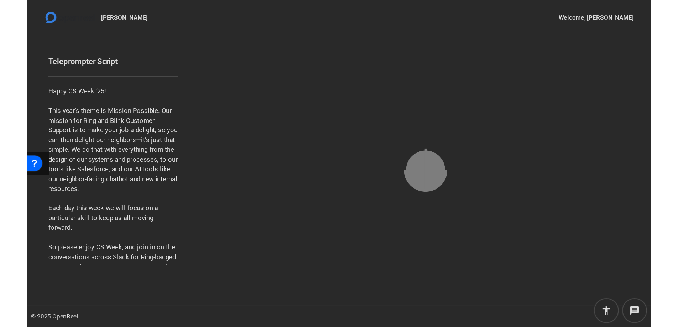
scroll to position [0, 0]
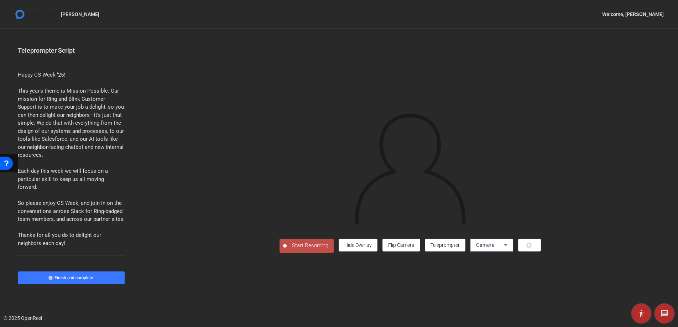
click at [287, 250] on span "Start Recording" at bounding box center [310, 245] width 47 height 8
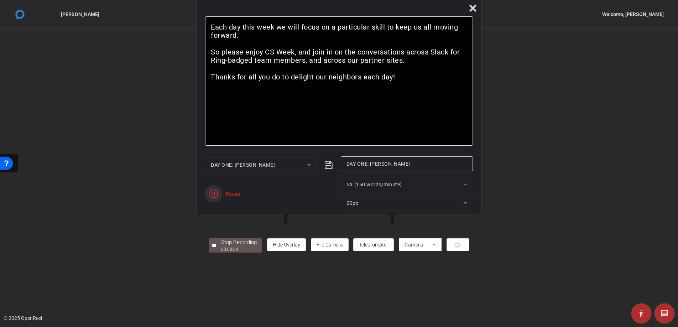
click at [214, 193] on icon "button" at bounding box center [213, 193] width 9 height 9
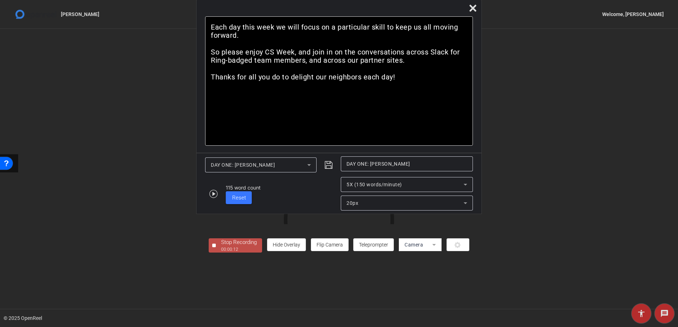
click at [221, 252] on div "00:00:12" at bounding box center [239, 249] width 36 height 6
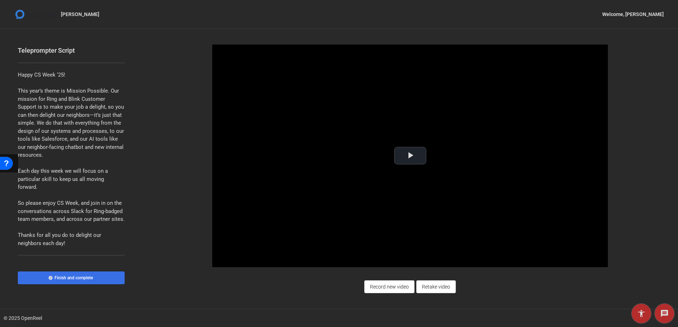
click at [74, 277] on span "Finish and complete" at bounding box center [73, 278] width 38 height 6
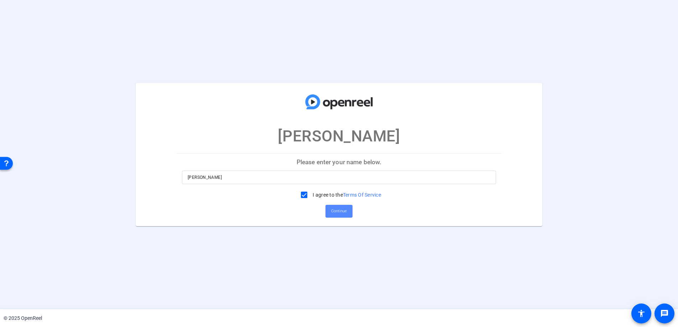
click at [344, 210] on span "Continue" at bounding box center [339, 211] width 16 height 11
